Goal: Answer question/provide support

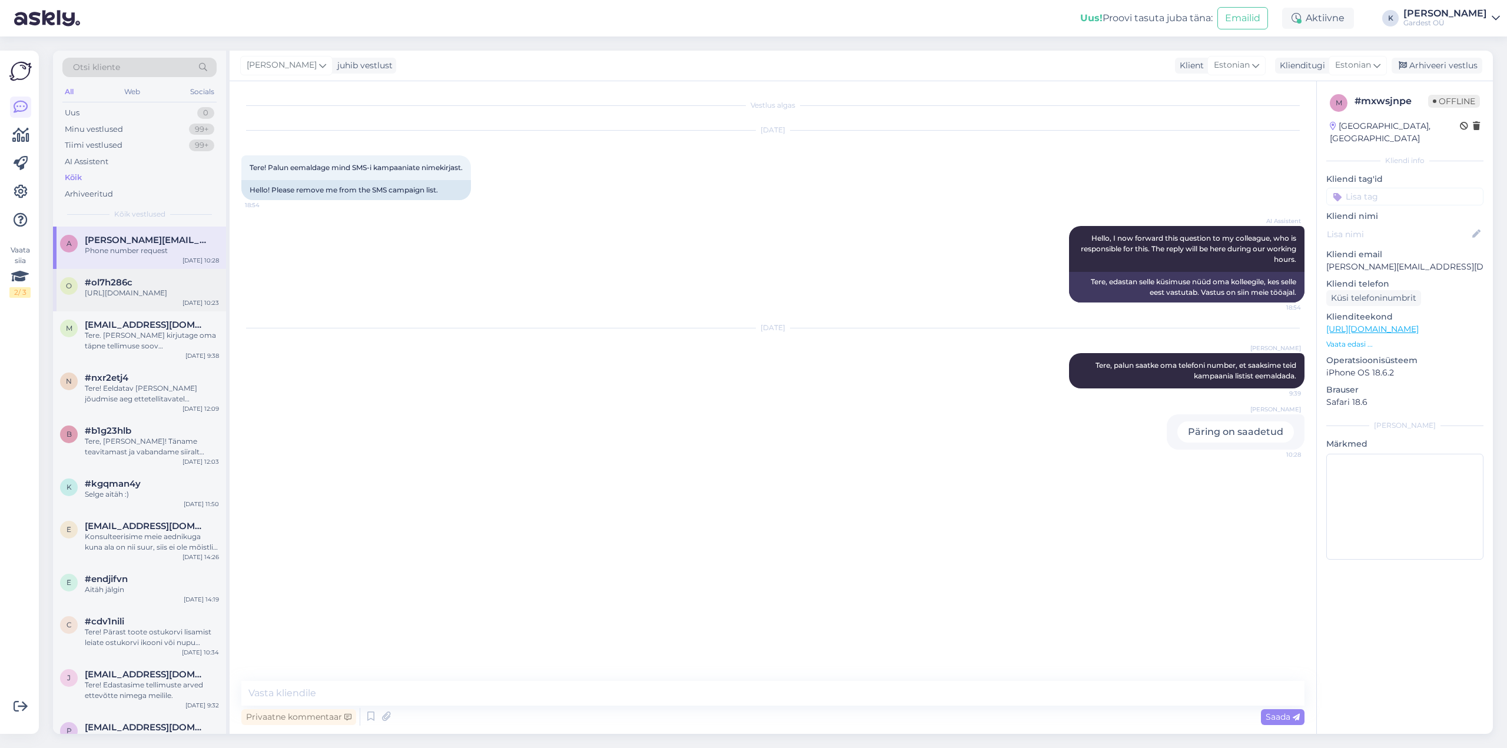
click at [128, 287] on div "#ol7h286c" at bounding box center [152, 282] width 134 height 11
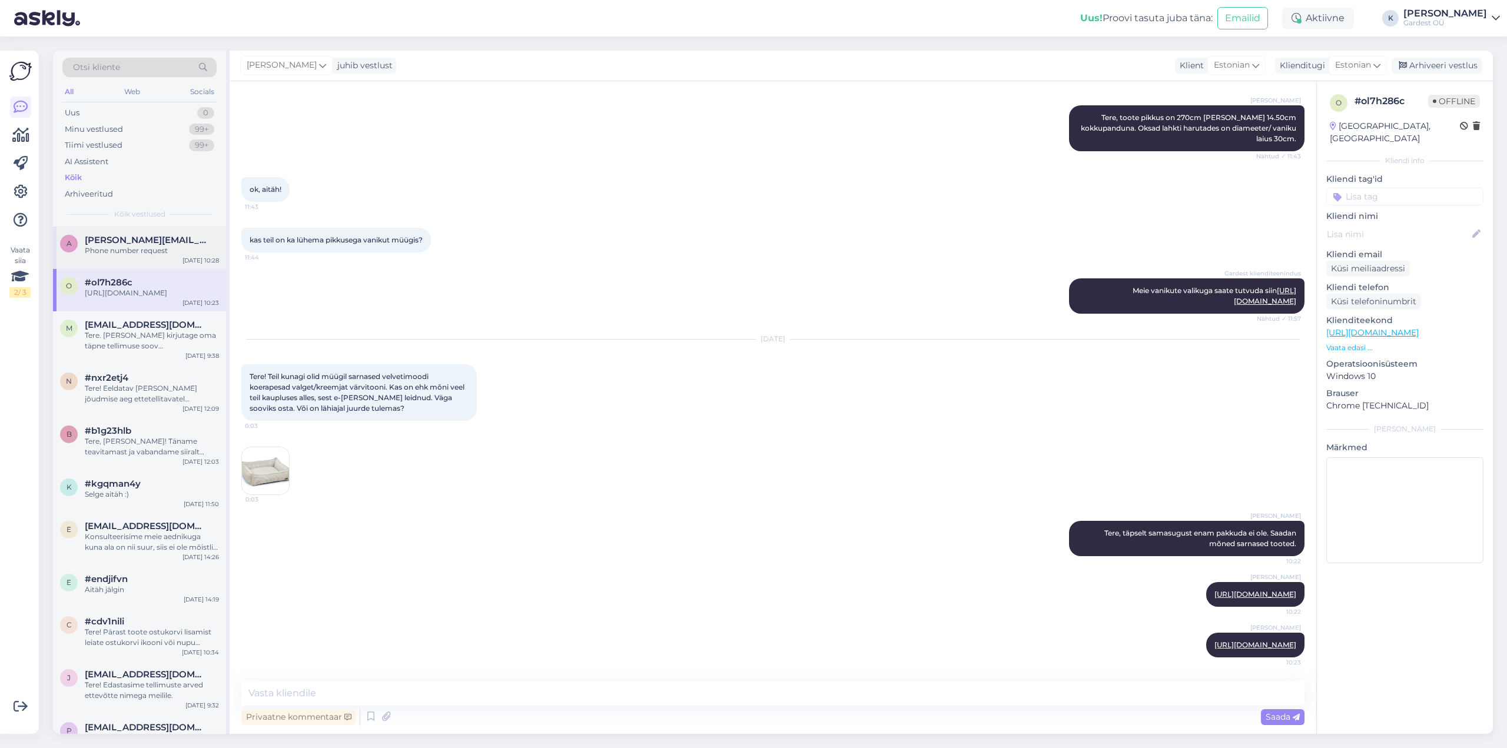
click at [128, 256] on div "a [PERSON_NAME][EMAIL_ADDRESS][DOMAIN_NAME] Phone number request [DATE] 10:28" at bounding box center [139, 248] width 173 height 42
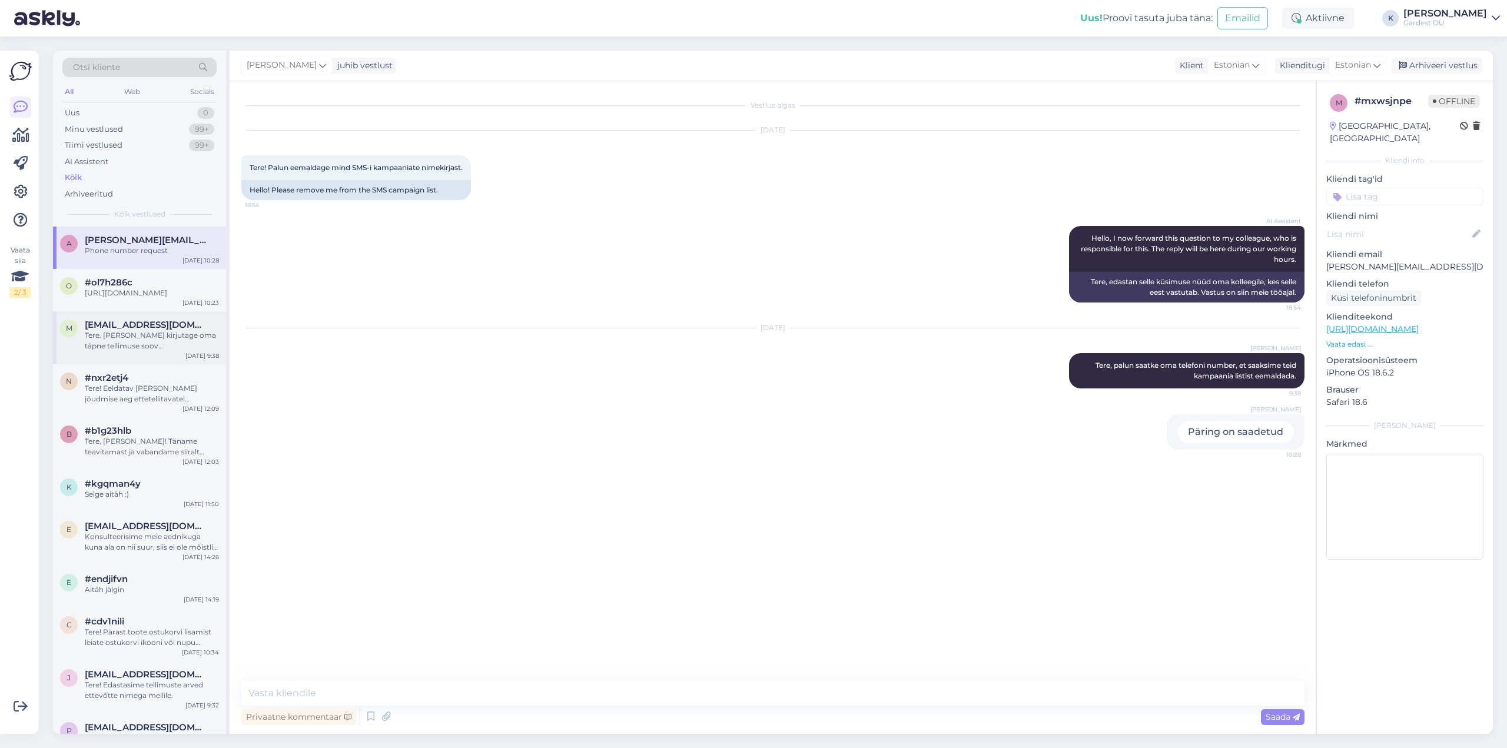
click at [122, 350] on div "Tere. [PERSON_NAME] kirjutage oma täpne tellimuse soov [EMAIL_ADDRESS][DOMAIN_N…" at bounding box center [152, 340] width 134 height 21
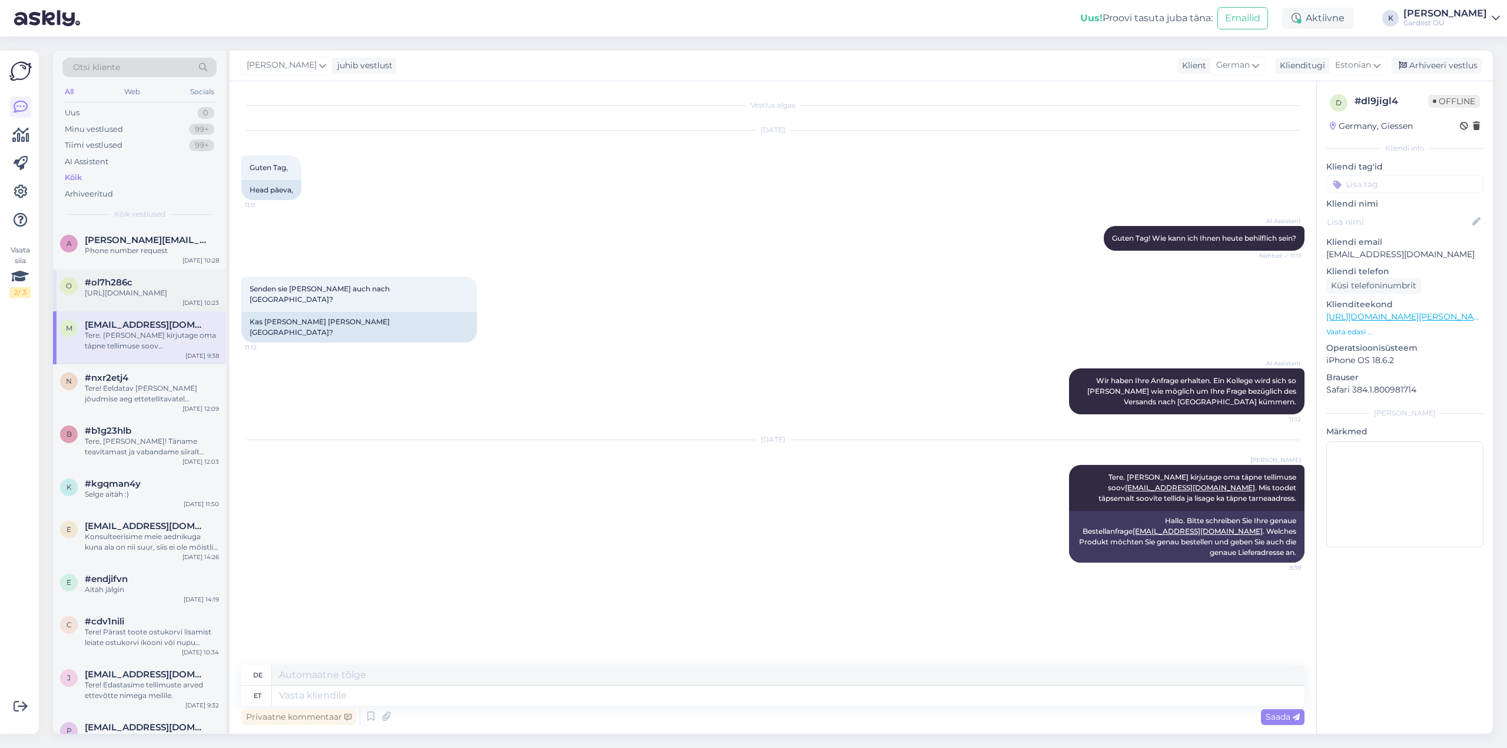
click at [121, 298] on div "[URL][DOMAIN_NAME]" at bounding box center [152, 293] width 134 height 11
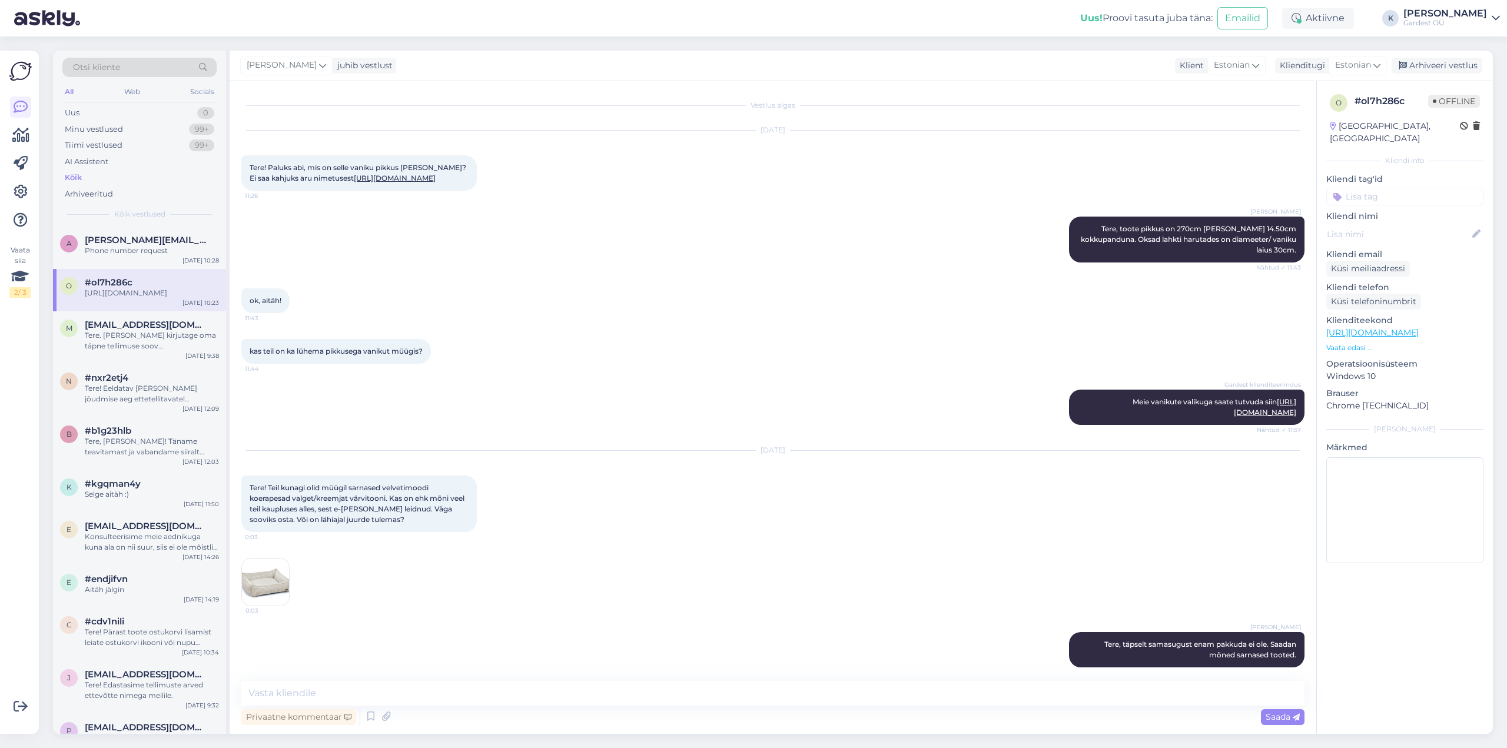
scroll to position [154, 0]
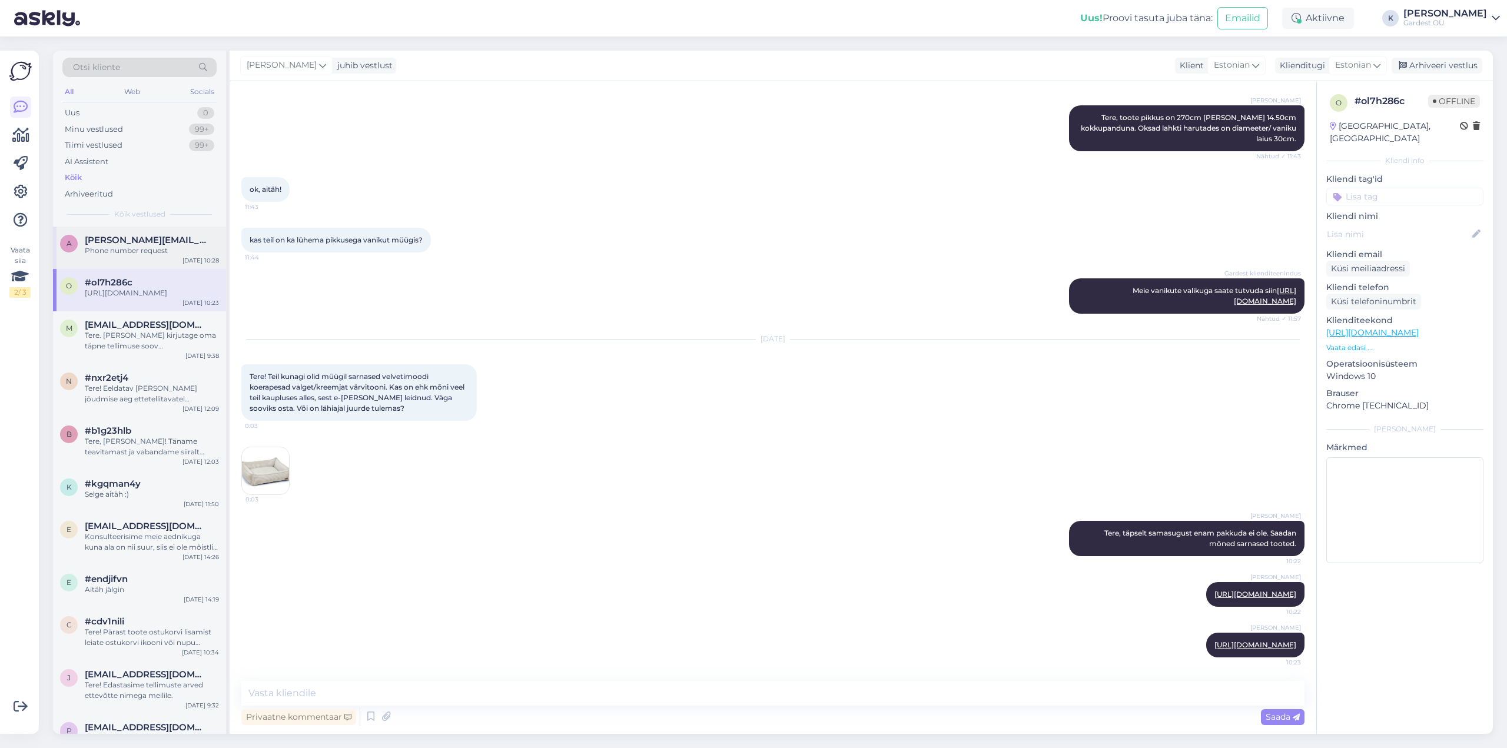
click at [117, 247] on div "Phone number request" at bounding box center [152, 250] width 134 height 11
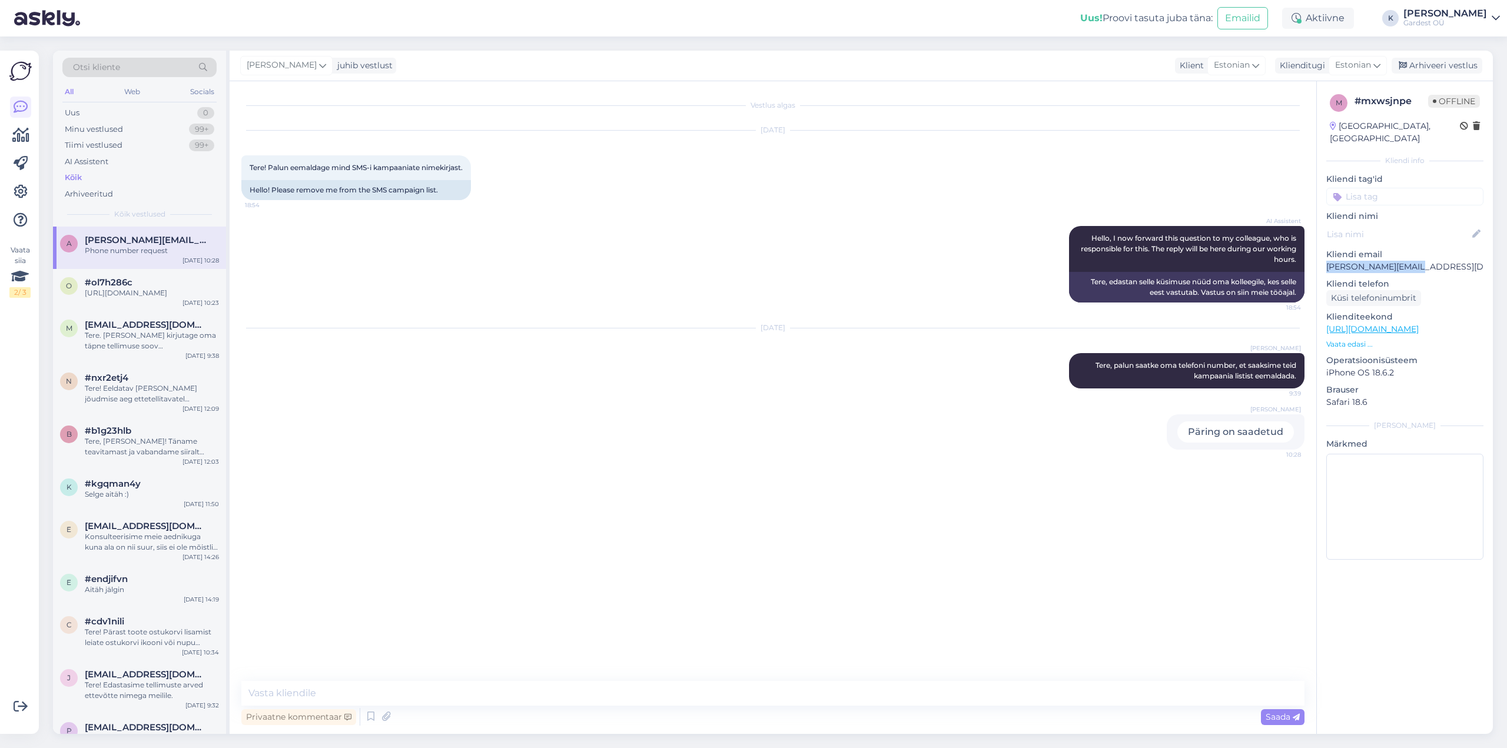
drag, startPoint x: 1417, startPoint y: 254, endPoint x: 1327, endPoint y: 260, distance: 89.6
click at [1327, 261] on p "[PERSON_NAME][EMAIL_ADDRESS][DOMAIN_NAME]" at bounding box center [1404, 267] width 157 height 12
copy p "[PERSON_NAME][EMAIL_ADDRESS][DOMAIN_NAME]"
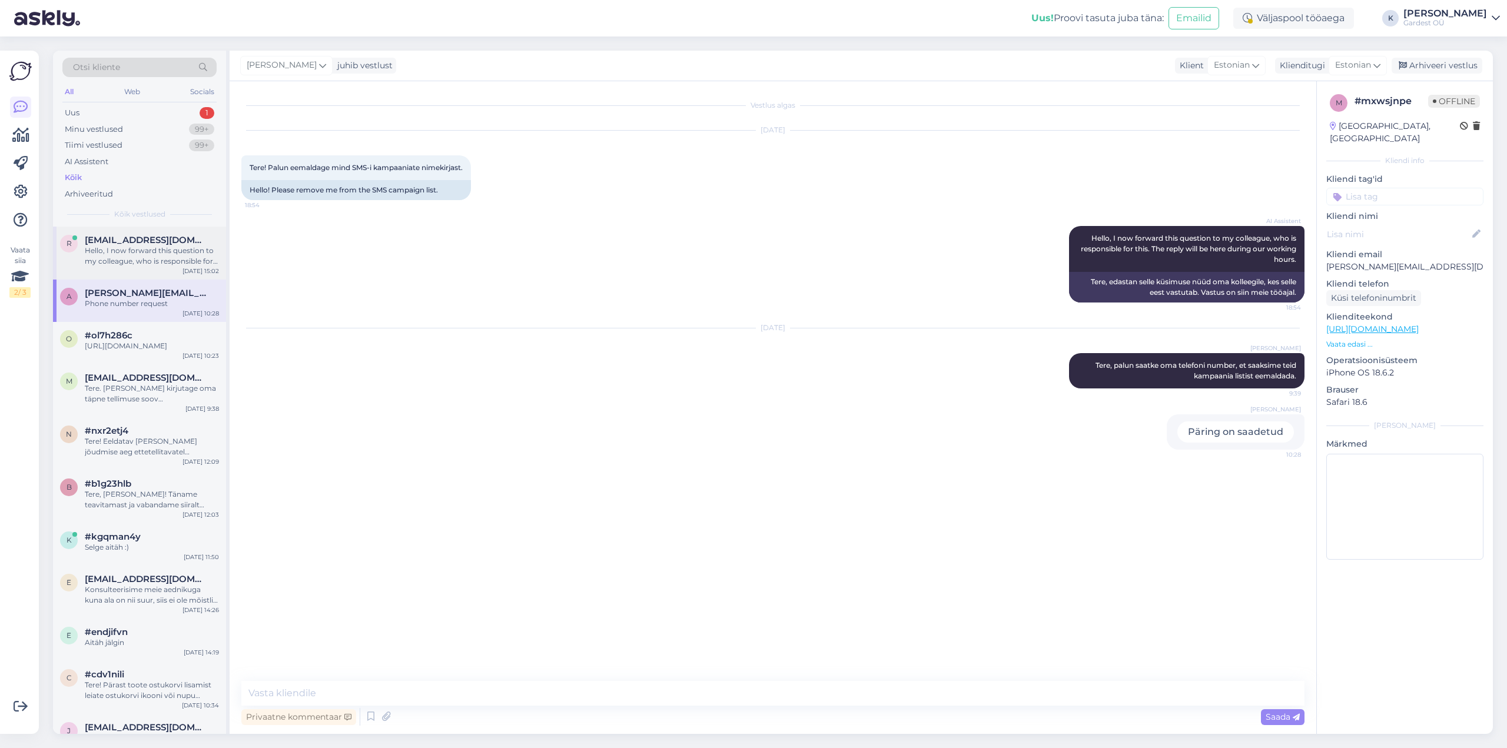
click at [142, 251] on div "Hello, I now forward this question to my colleague, who is responsible for this…" at bounding box center [152, 255] width 134 height 21
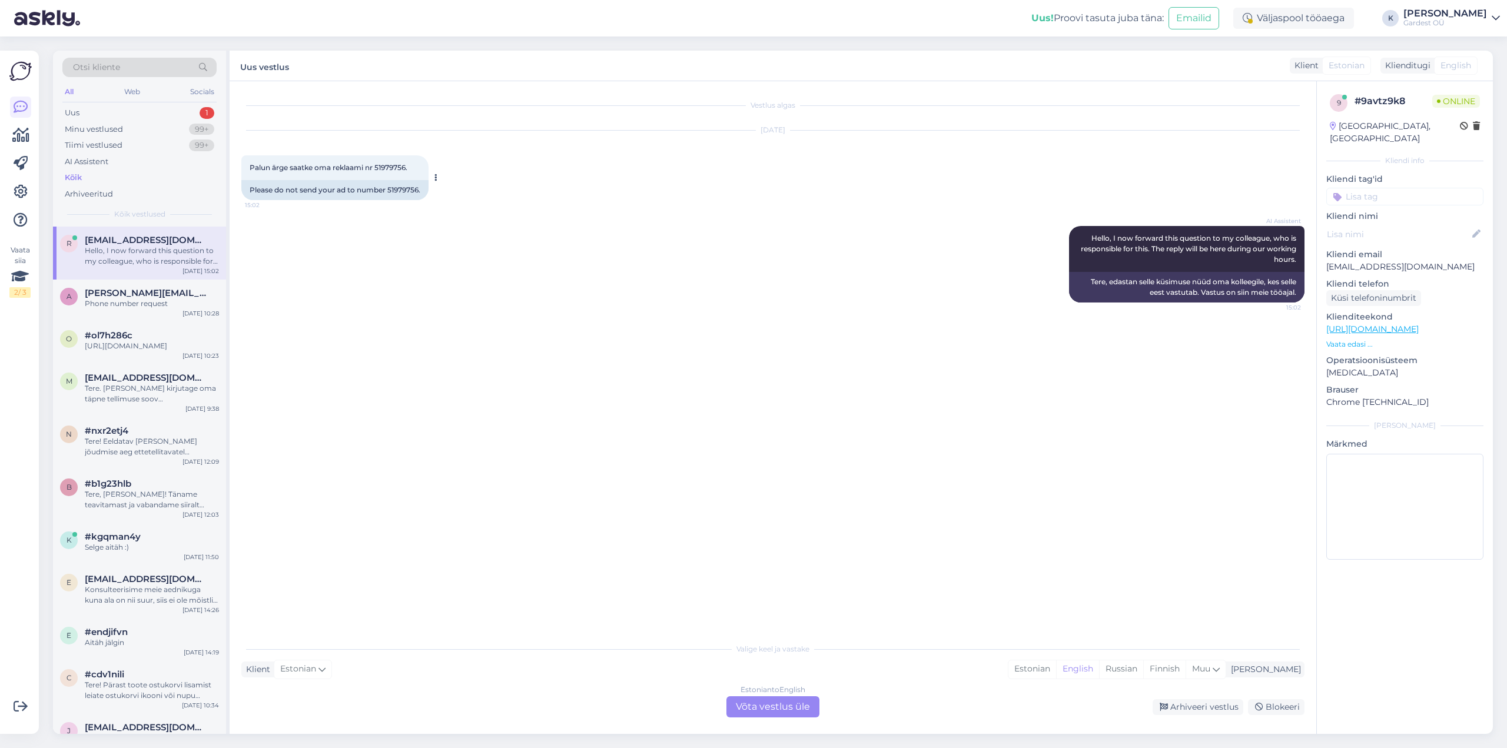
drag, startPoint x: 363, startPoint y: 168, endPoint x: 399, endPoint y: 168, distance: 35.9
click at [399, 168] on div "Palun ärge saatke oma reklaami nr 51979756. 15:02" at bounding box center [334, 167] width 187 height 25
copy span "51979756."
click at [785, 703] on div "Estonian to English Võta vestlus üle" at bounding box center [772, 706] width 93 height 21
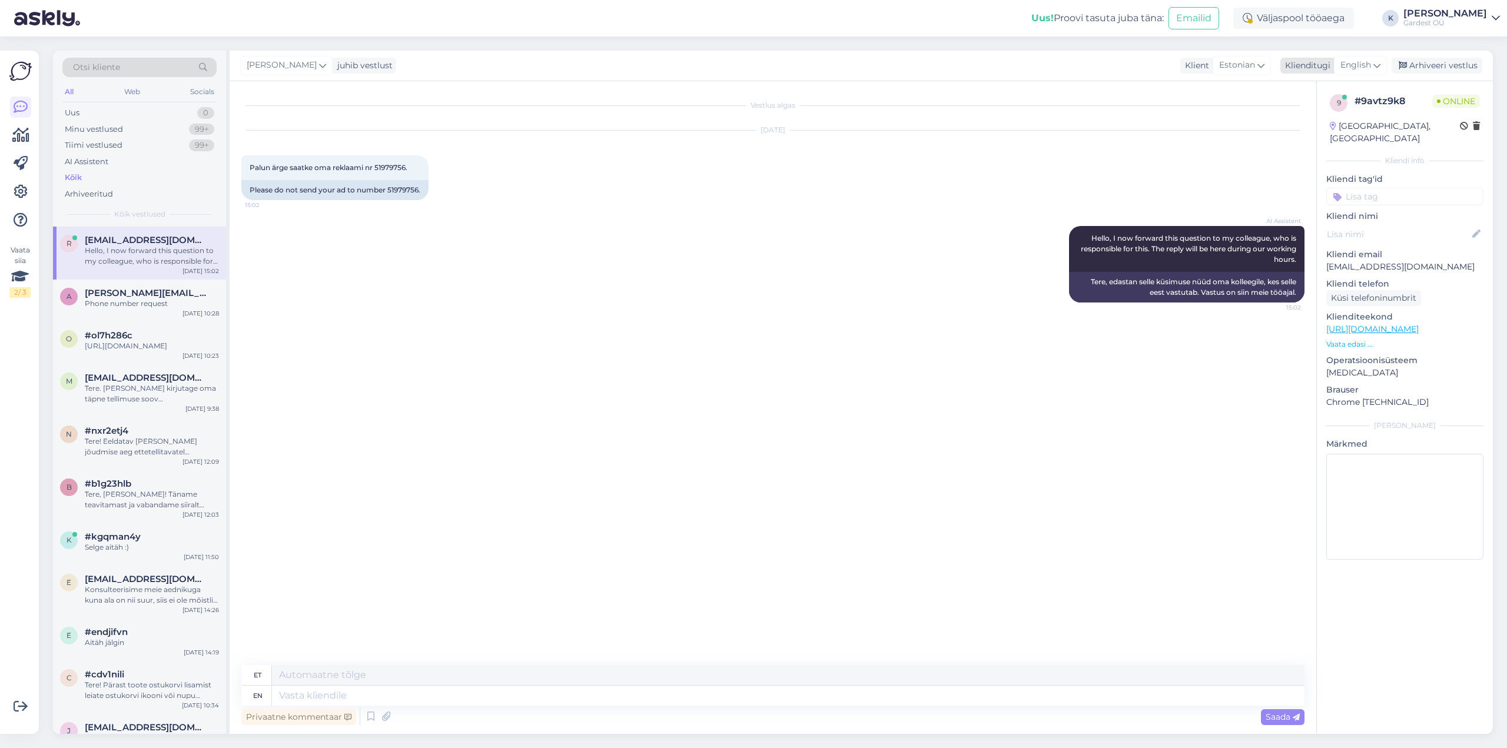
click at [1371, 61] on span "English" at bounding box center [1355, 65] width 31 height 13
click at [1356, 259] on link "Estonian" at bounding box center [1333, 268] width 129 height 19
click at [377, 691] on textarea at bounding box center [772, 693] width 1063 height 25
type textarea "v"
click at [376, 694] on textarea "Tere, eemaldame Teie kontakti listist. Vabandame ebameeldivuste pärast." at bounding box center [772, 693] width 1063 height 25
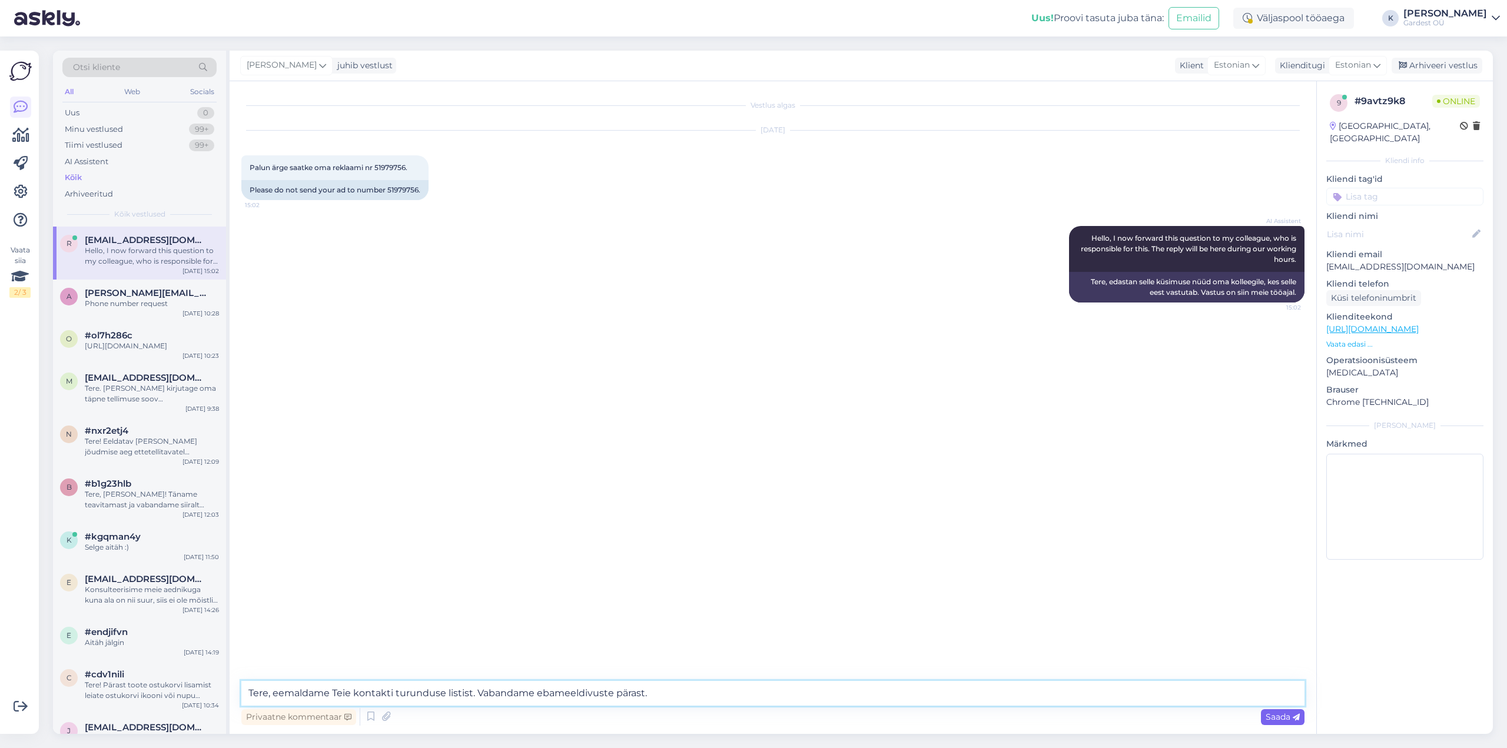
type textarea "Tere, eemaldame Teie kontakti turunduse listist. Vabandame ebameeldivuste päras…"
click at [1276, 716] on span "Saada" at bounding box center [1282, 716] width 34 height 11
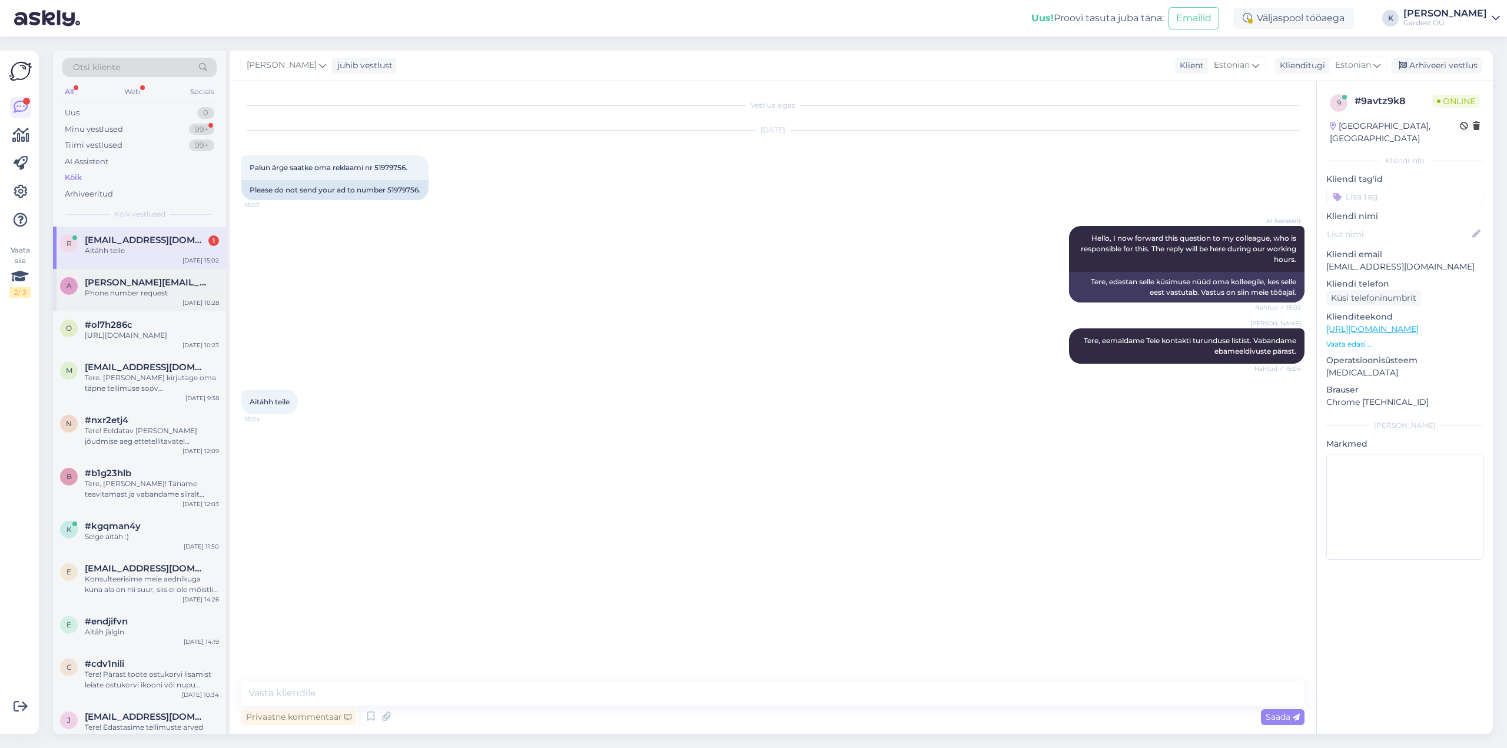
click at [152, 283] on span "[PERSON_NAME][EMAIL_ADDRESS][DOMAIN_NAME]" at bounding box center [146, 282] width 122 height 11
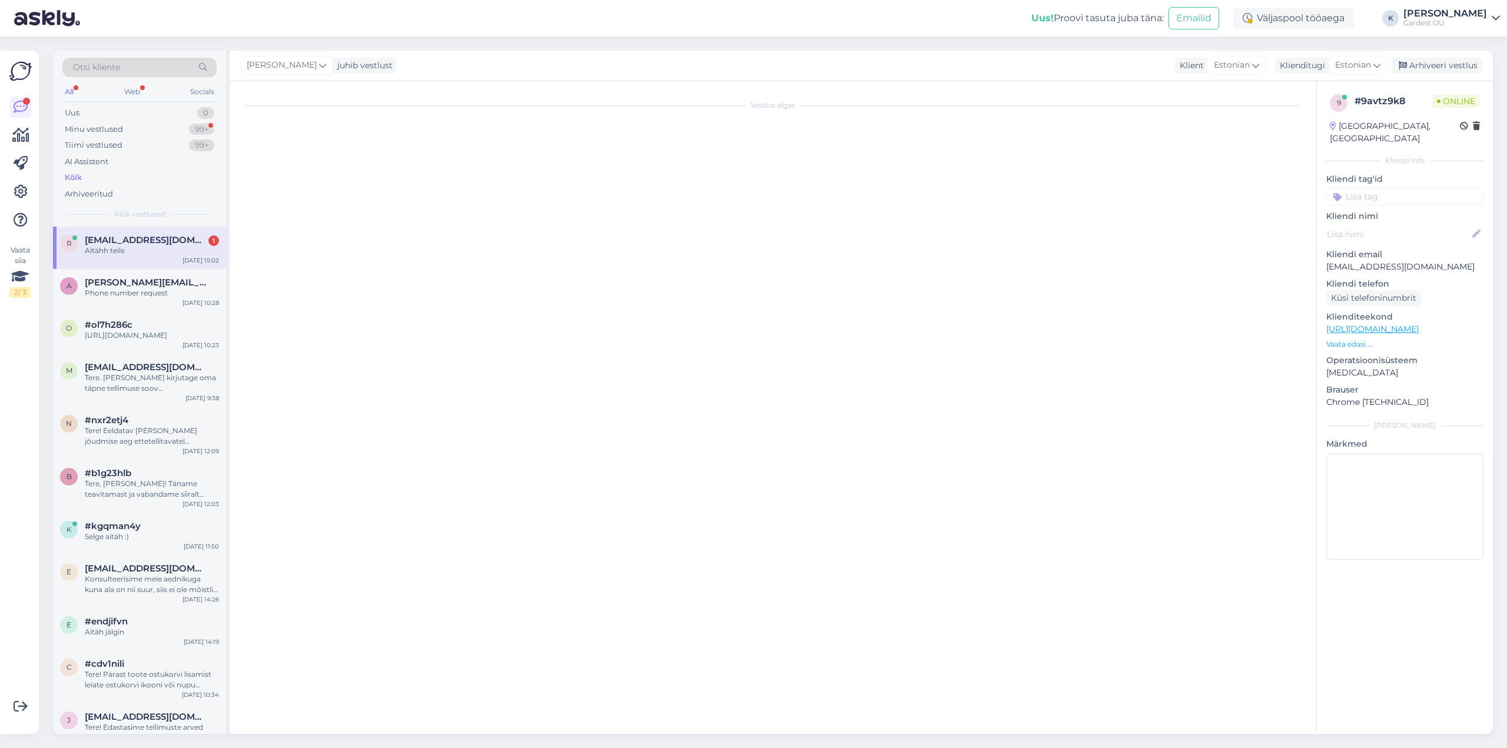
click at [147, 256] on div "r [EMAIL_ADDRESS][DOMAIN_NAME] 1 Aitähh teile [DATE] 15:02" at bounding box center [139, 248] width 173 height 42
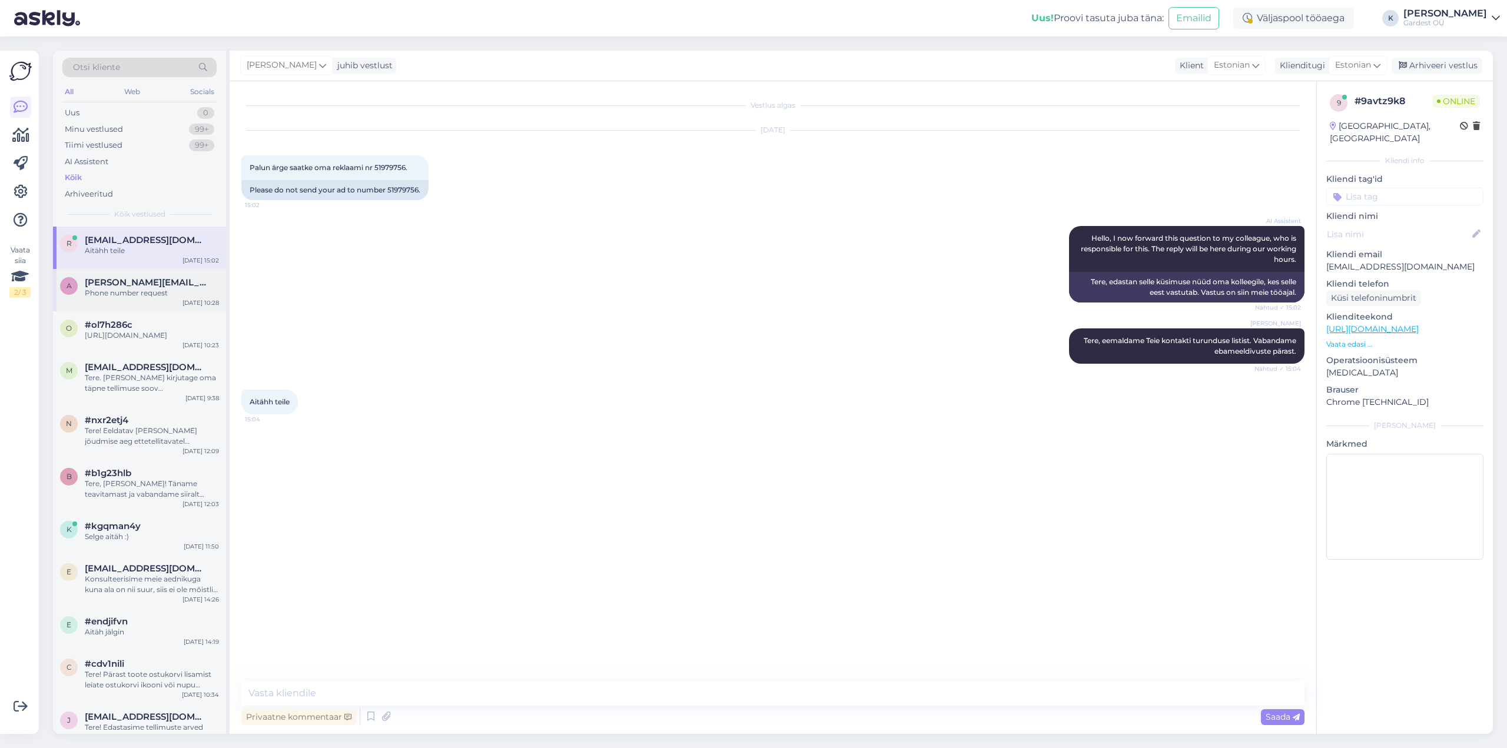
click at [157, 282] on span "[PERSON_NAME][EMAIL_ADDRESS][DOMAIN_NAME]" at bounding box center [146, 282] width 122 height 11
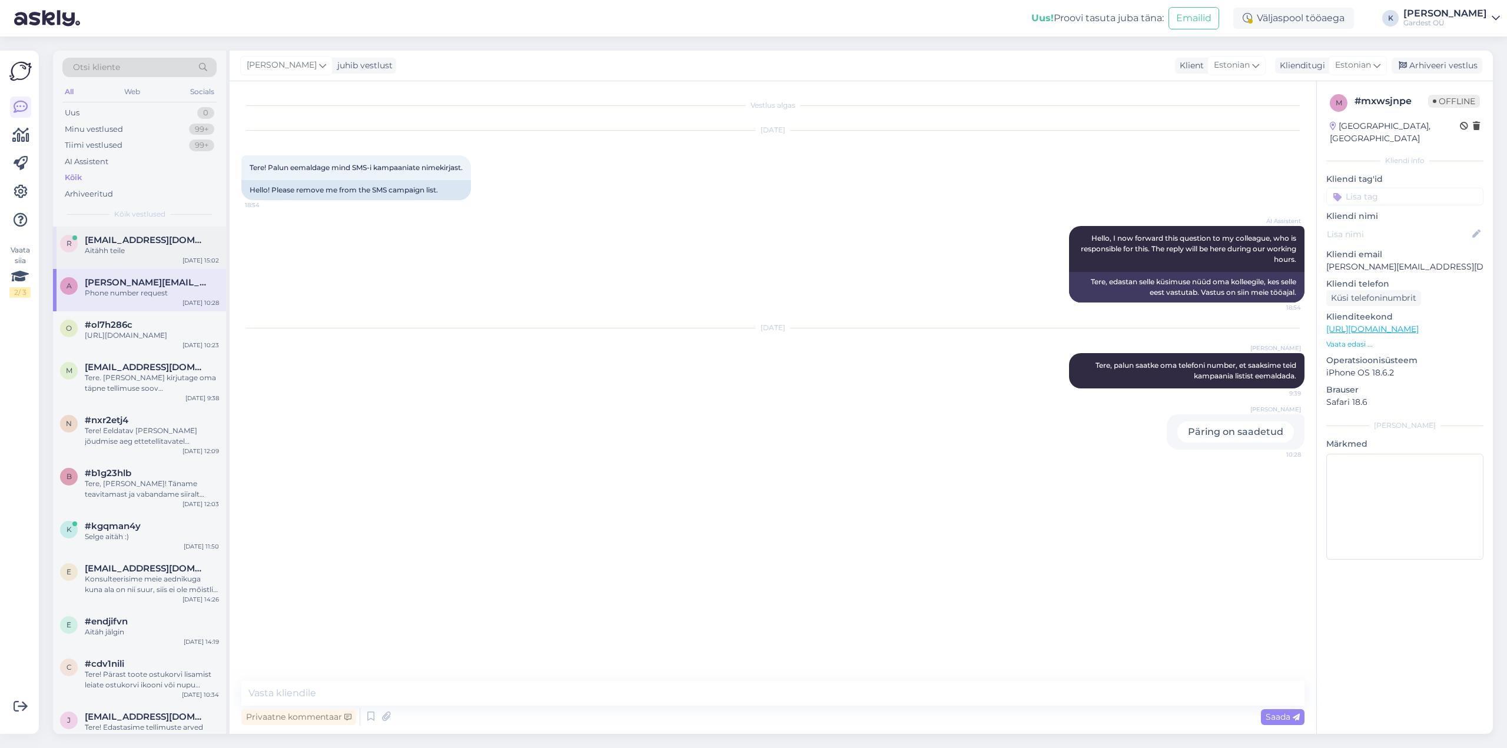
click at [149, 251] on div "Aitähh teile" at bounding box center [152, 250] width 134 height 11
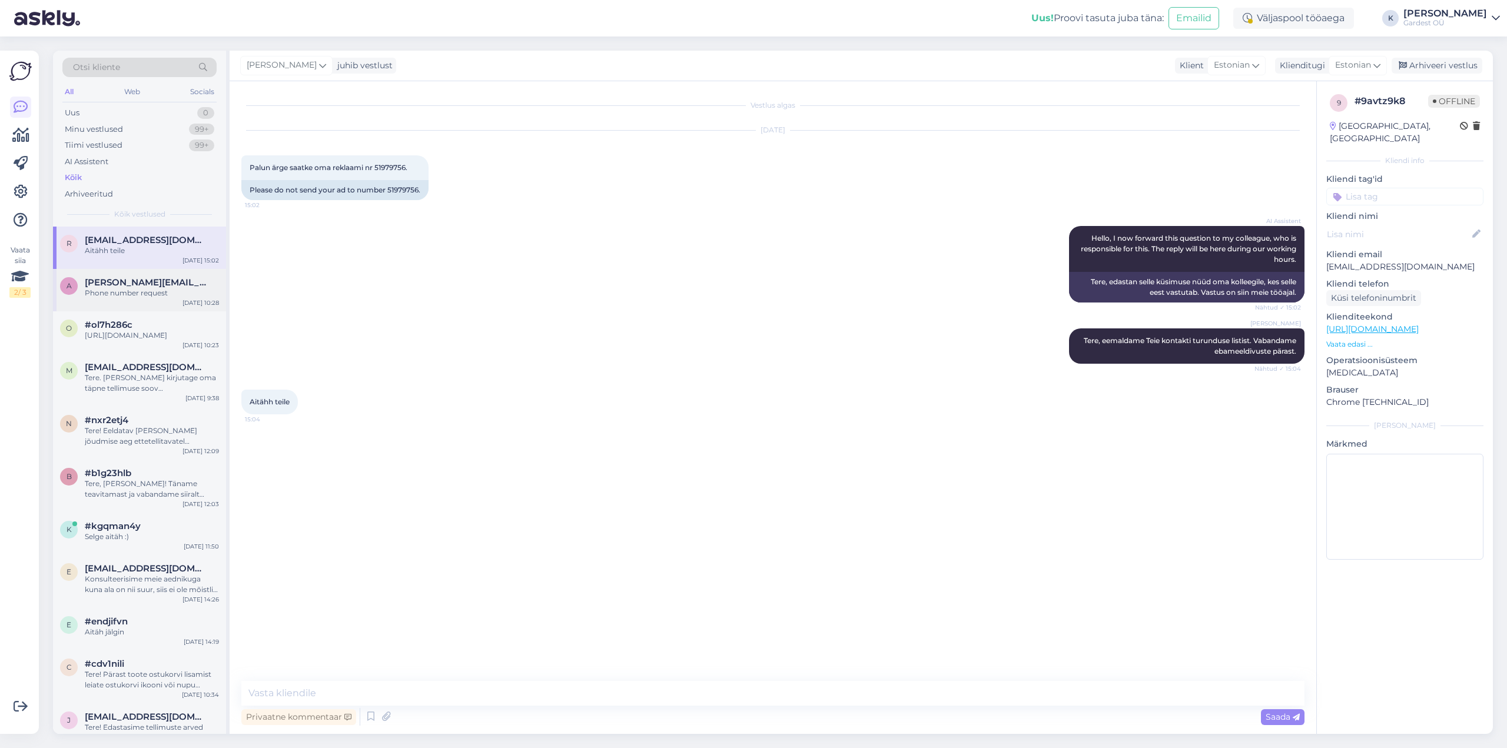
click at [128, 294] on div "Phone number request" at bounding box center [152, 293] width 134 height 11
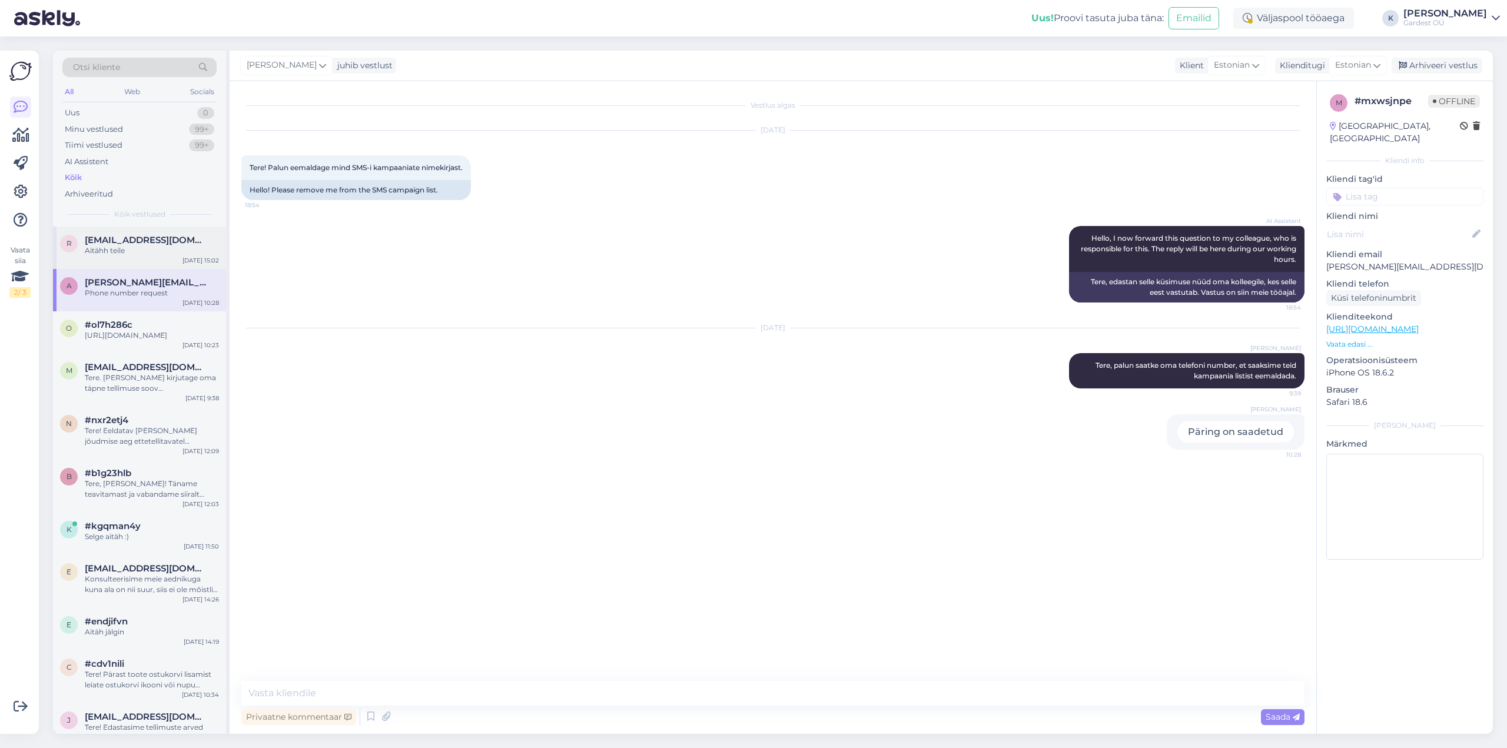
click at [137, 253] on div "Aitähh teile" at bounding box center [152, 250] width 134 height 11
